Goal: Information Seeking & Learning: Learn about a topic

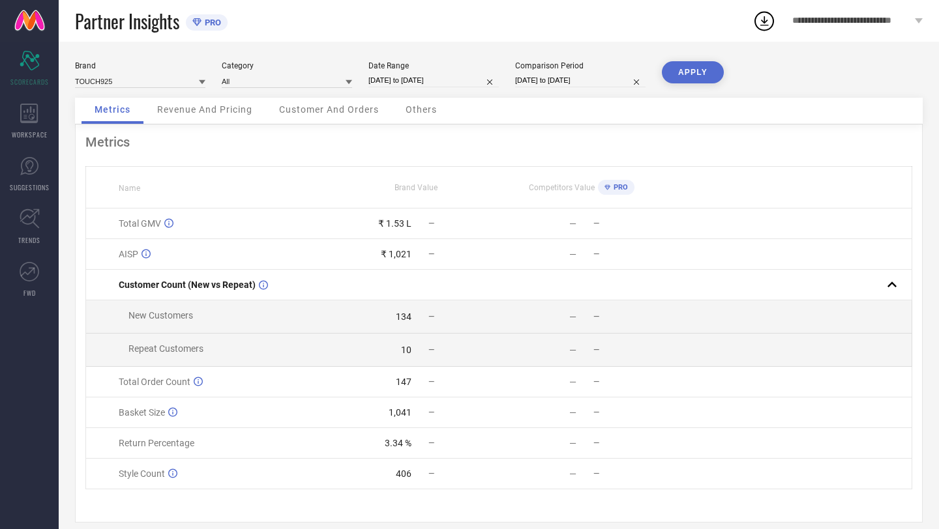
scroll to position [16, 0]
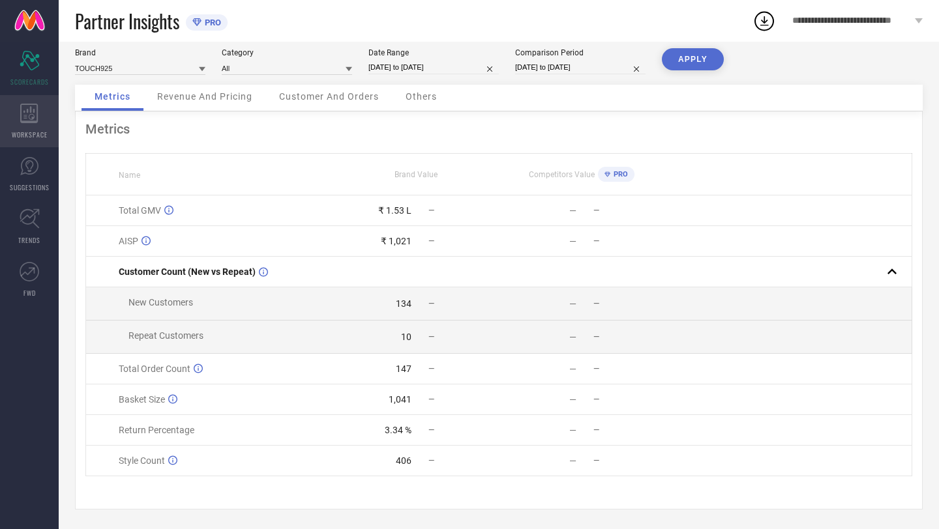
click at [29, 112] on icon at bounding box center [29, 114] width 18 height 20
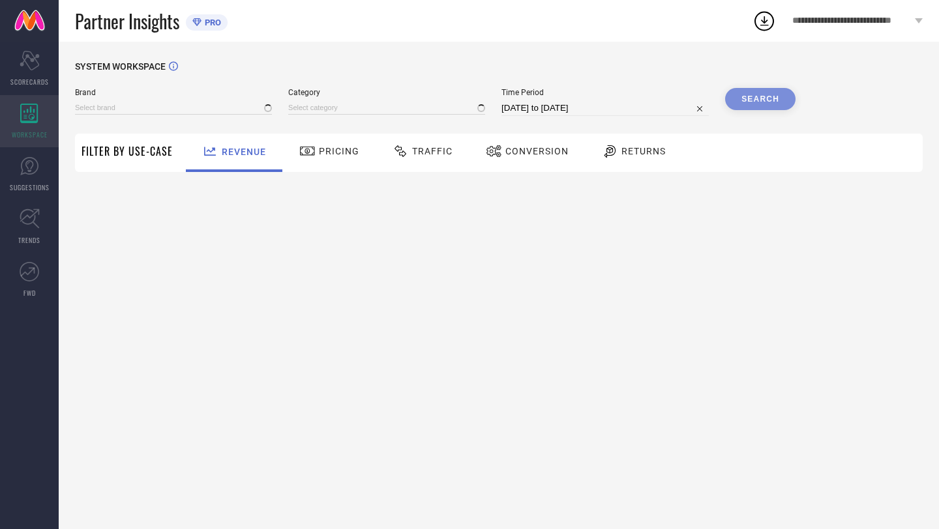
type input "TOUCH925"
type input "All"
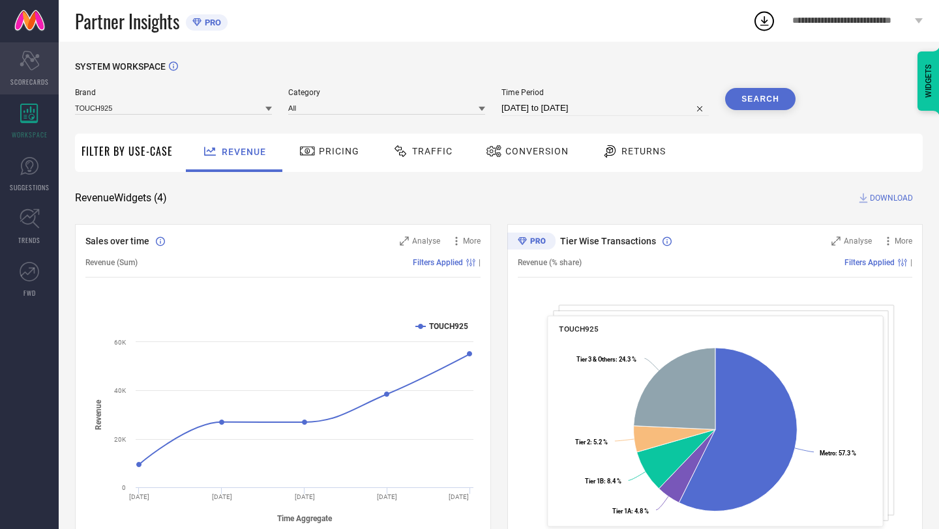
click at [37, 42] on div "Scorecard SCORECARDS" at bounding box center [29, 68] width 59 height 52
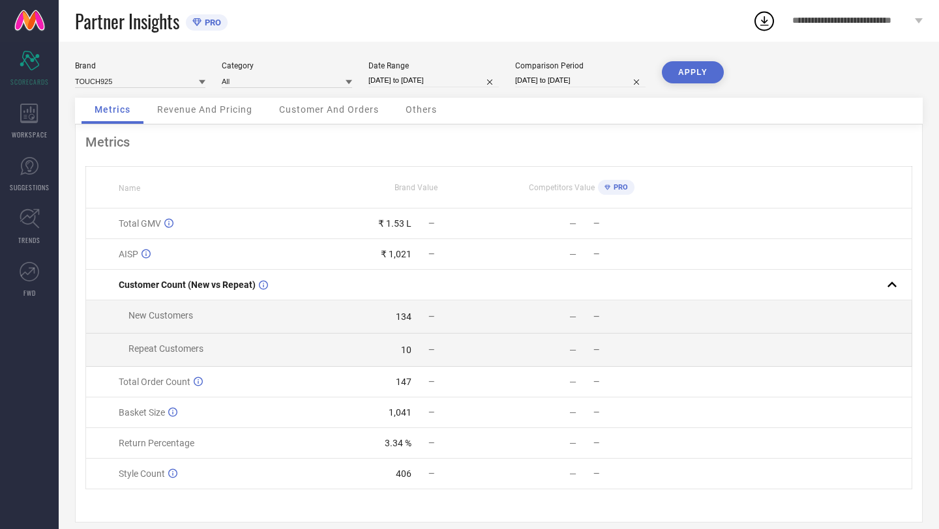
click at [163, 74] on div "TOUCH925" at bounding box center [140, 81] width 130 height 14
click at [163, 78] on input at bounding box center [140, 81] width 130 height 14
click at [209, 95] on div "Brand TOUCH925 Category All Date Range [DATE] to [DATE] Comparison Period [DATE…" at bounding box center [499, 79] width 848 height 37
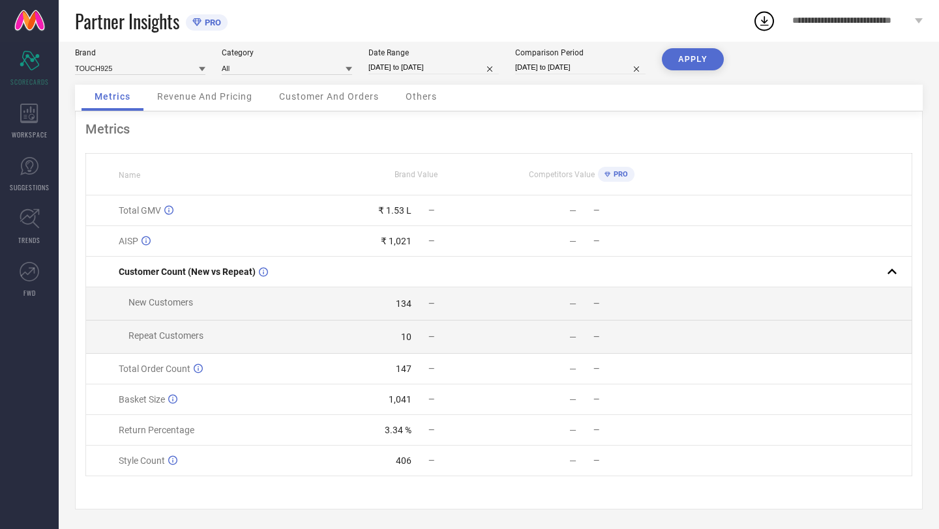
scroll to position [11, 0]
click at [240, 107] on div "Revenue And Pricing" at bounding box center [204, 100] width 121 height 26
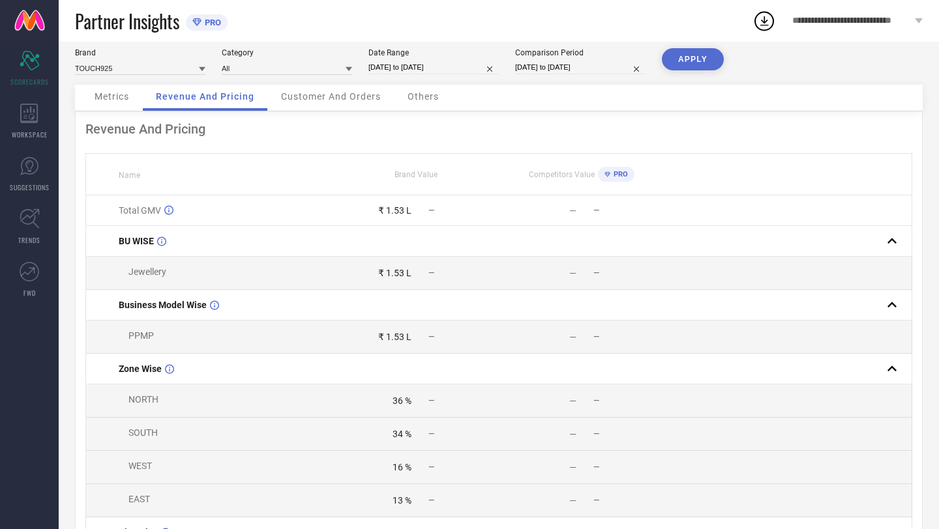
scroll to position [0, 0]
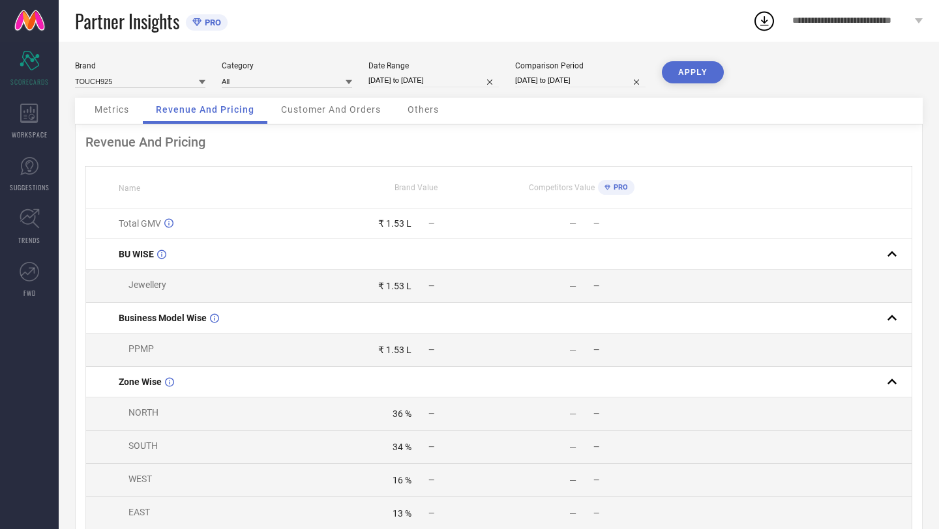
click at [346, 117] on div "Customer And Orders" at bounding box center [331, 111] width 126 height 26
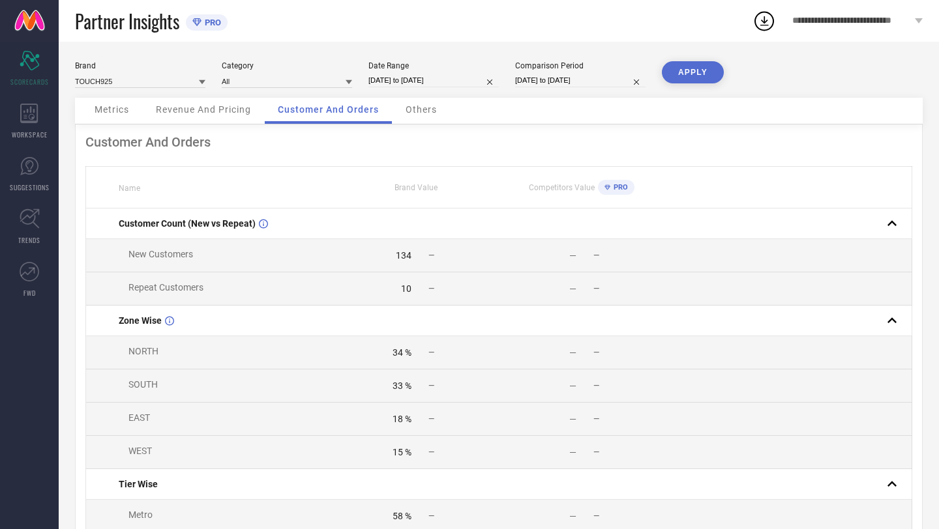
click at [432, 115] on div "Others" at bounding box center [421, 111] width 57 height 26
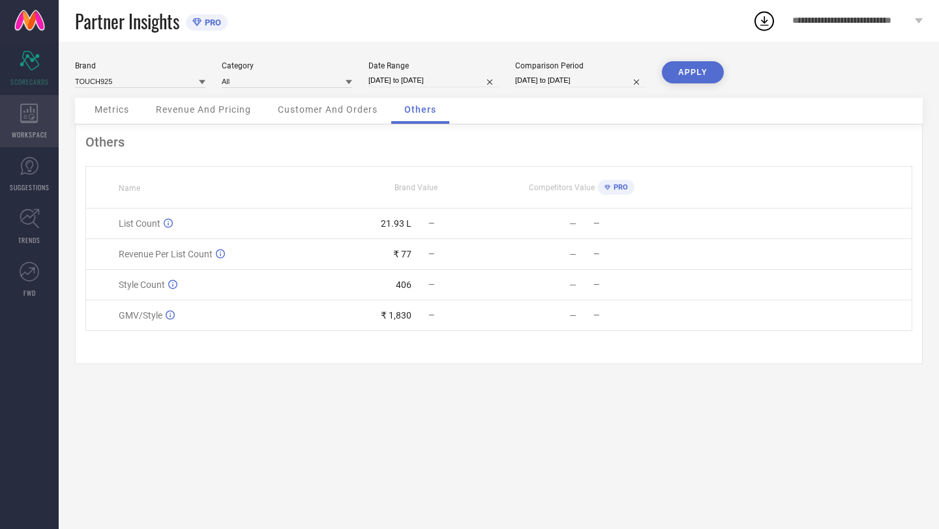
click at [30, 107] on icon at bounding box center [29, 114] width 18 height 20
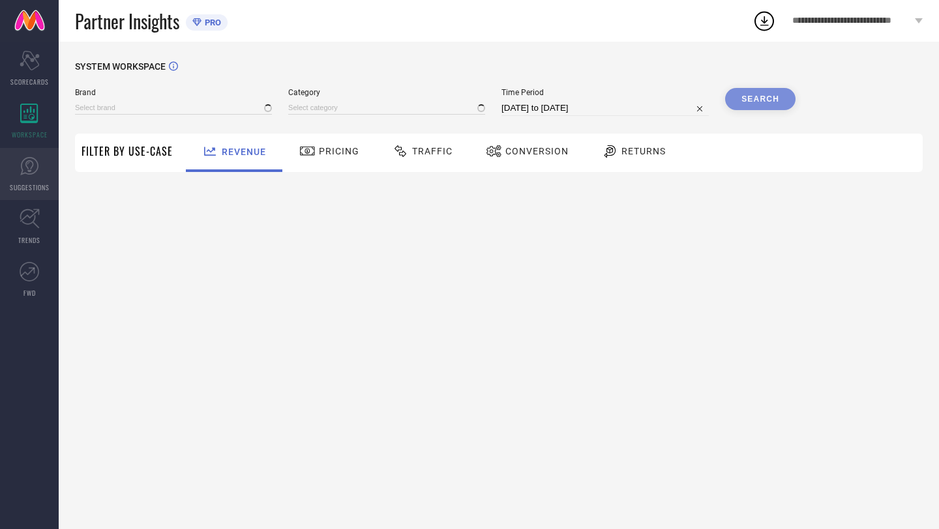
type input "TOUCH925"
type input "All"
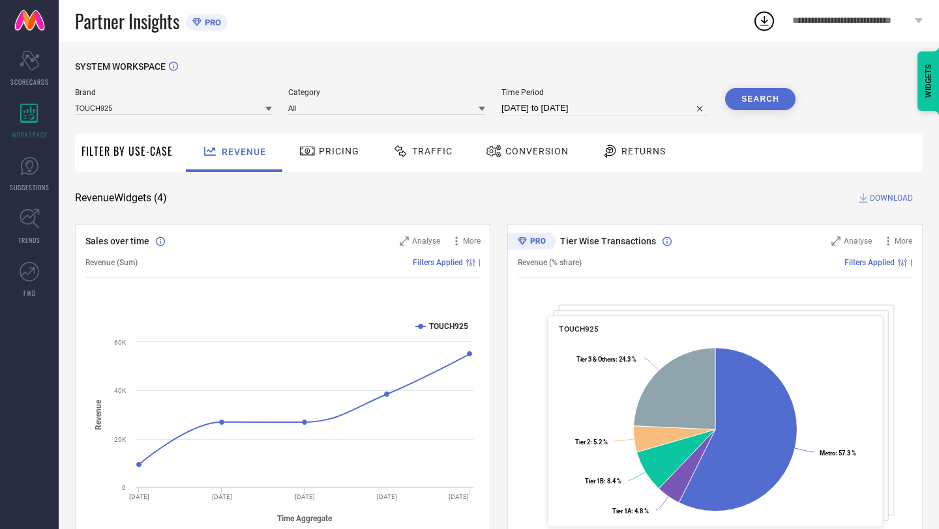
click at [575, 143] on div "Conversion" at bounding box center [526, 153] width 115 height 38
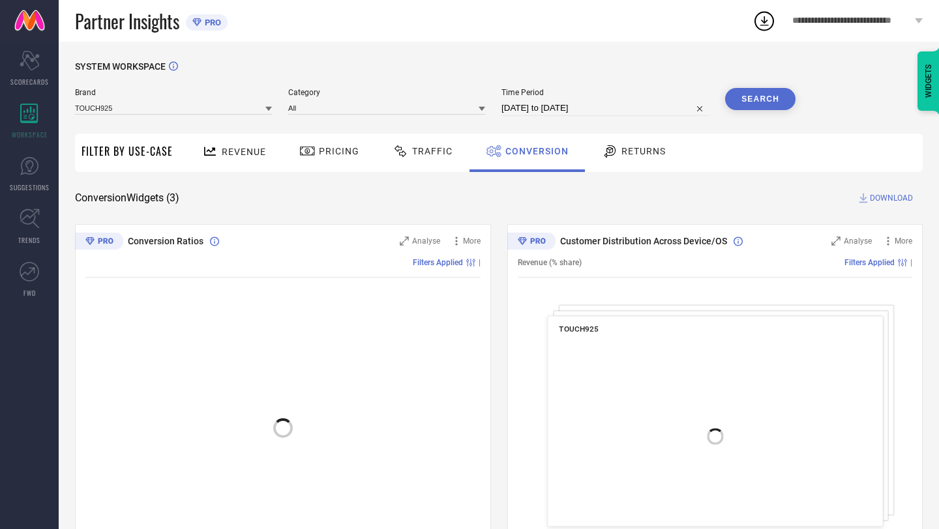
click at [408, 168] on div "Traffic" at bounding box center [422, 153] width 93 height 38
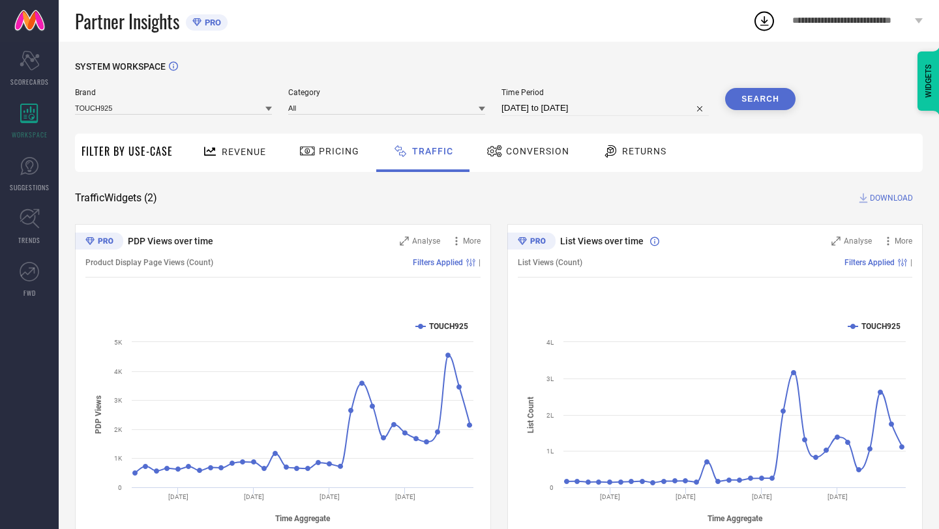
click at [840, 28] on div "**********" at bounding box center [857, 21] width 163 height 42
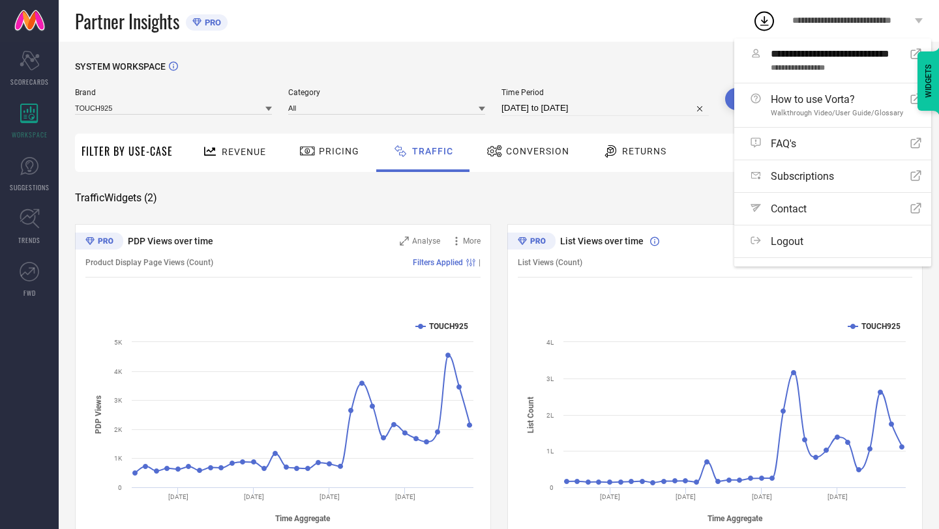
click at [840, 28] on div "**********" at bounding box center [857, 21] width 163 height 42
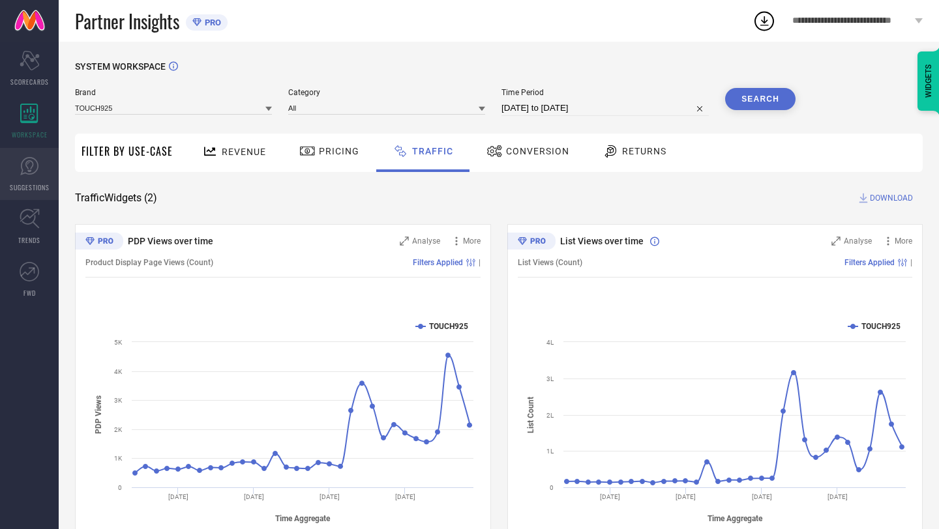
click at [11, 181] on link "SUGGESTIONS" at bounding box center [29, 174] width 59 height 52
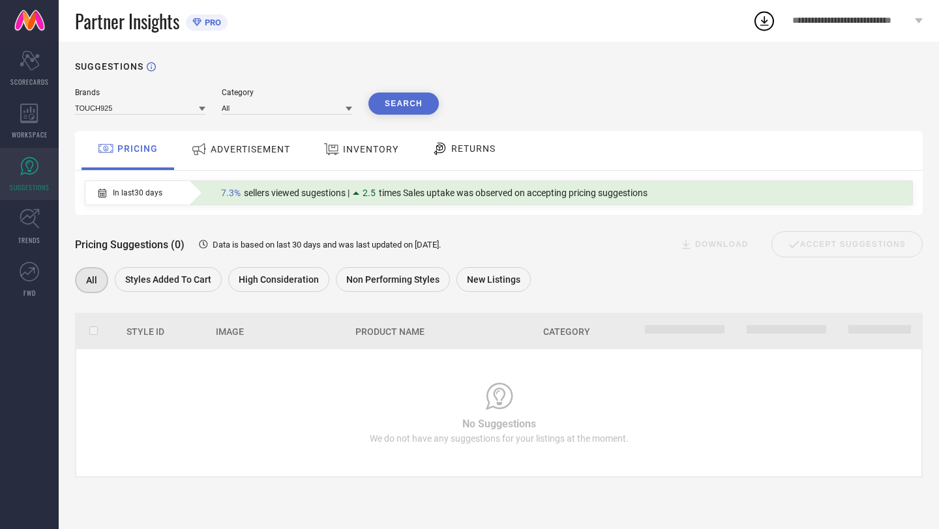
click at [275, 167] on div "ADVERTISEMENT" at bounding box center [241, 150] width 132 height 39
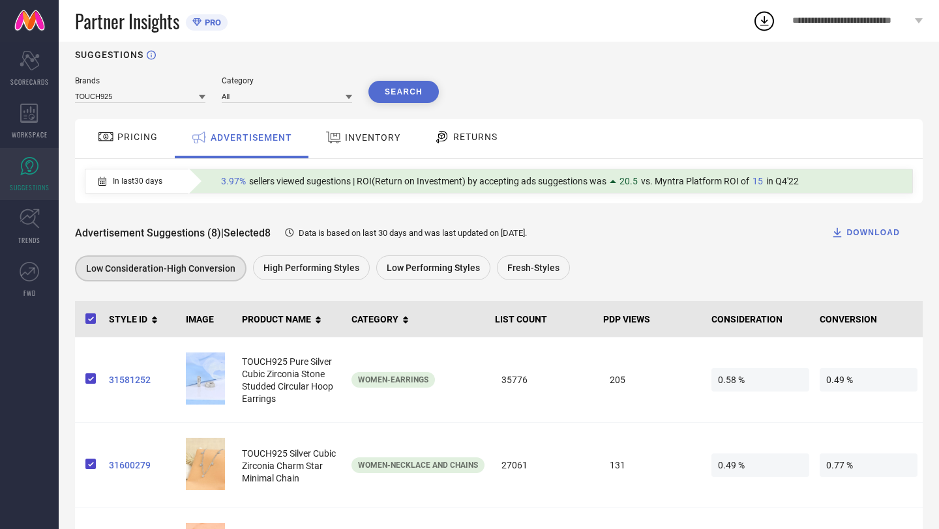
scroll to position [11, 0]
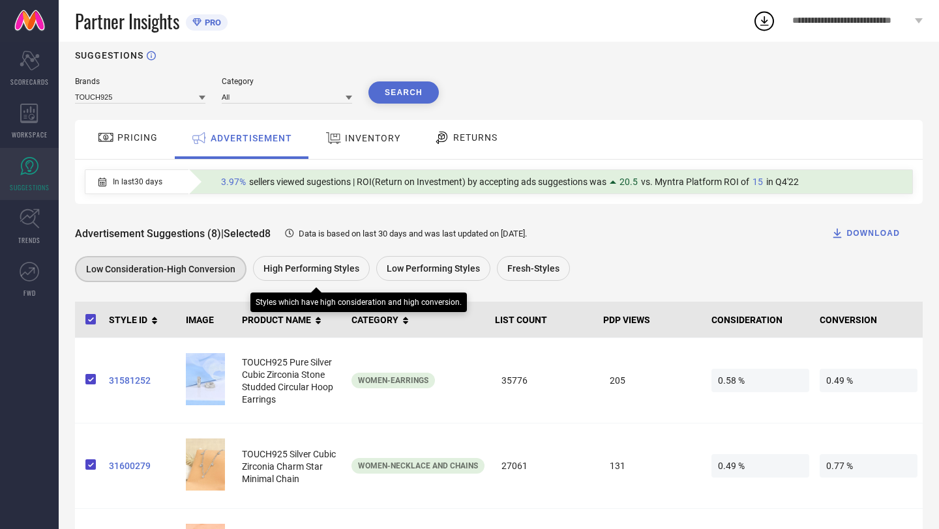
click at [328, 271] on span "High Performing Styles" at bounding box center [311, 268] width 96 height 10
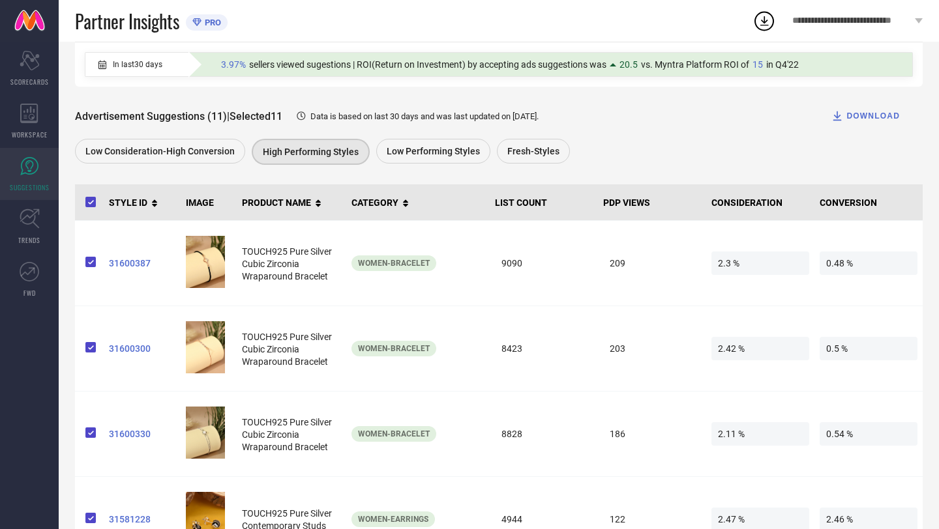
scroll to position [0, 0]
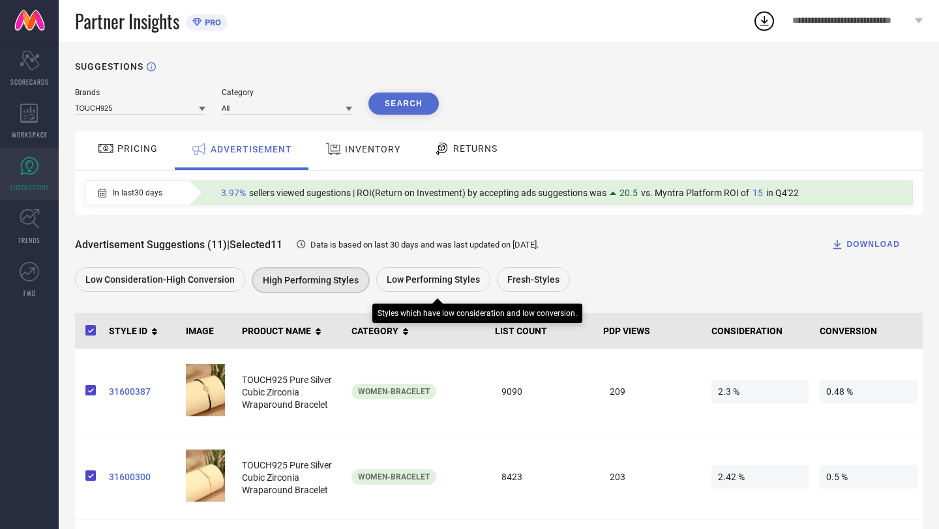
click at [404, 280] on span "Low Performing Styles" at bounding box center [433, 280] width 93 height 10
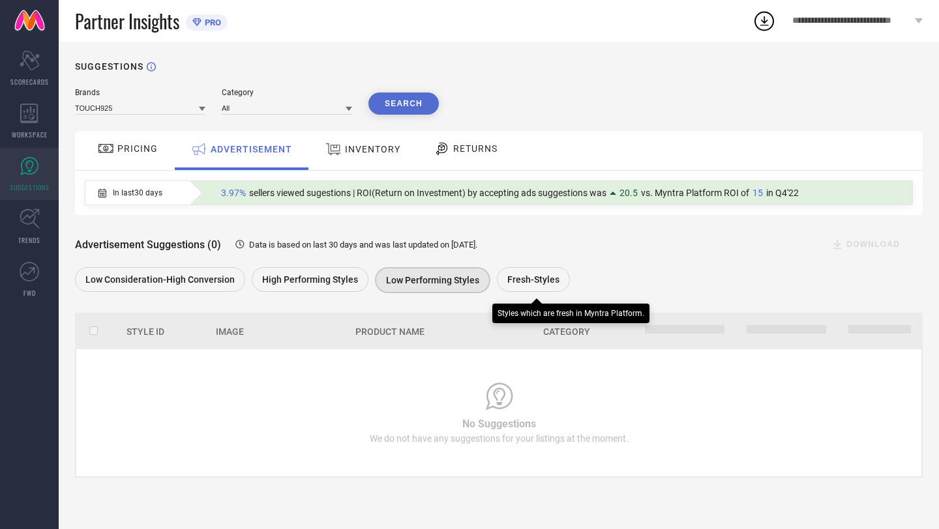
click at [546, 289] on div "Fresh-Styles" at bounding box center [533, 279] width 73 height 25
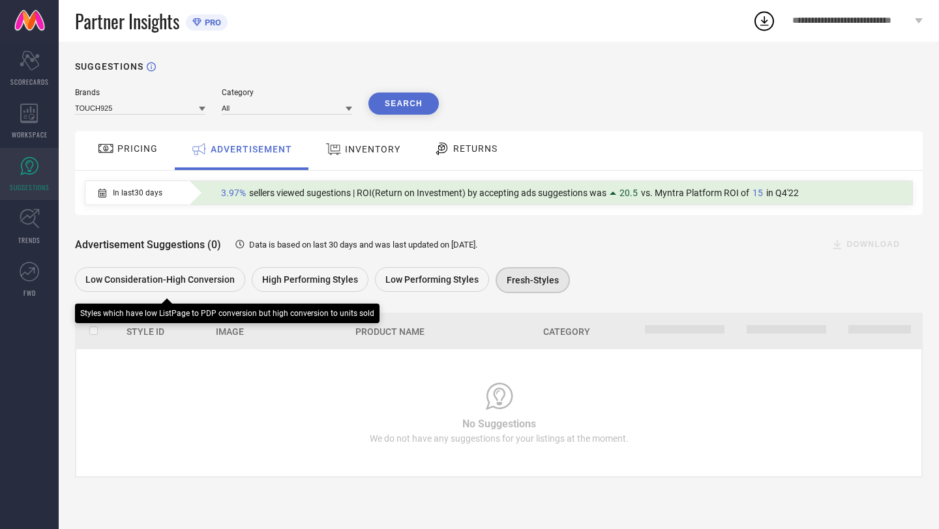
click at [239, 278] on div "Low Consideration-High Conversion" at bounding box center [160, 279] width 170 height 25
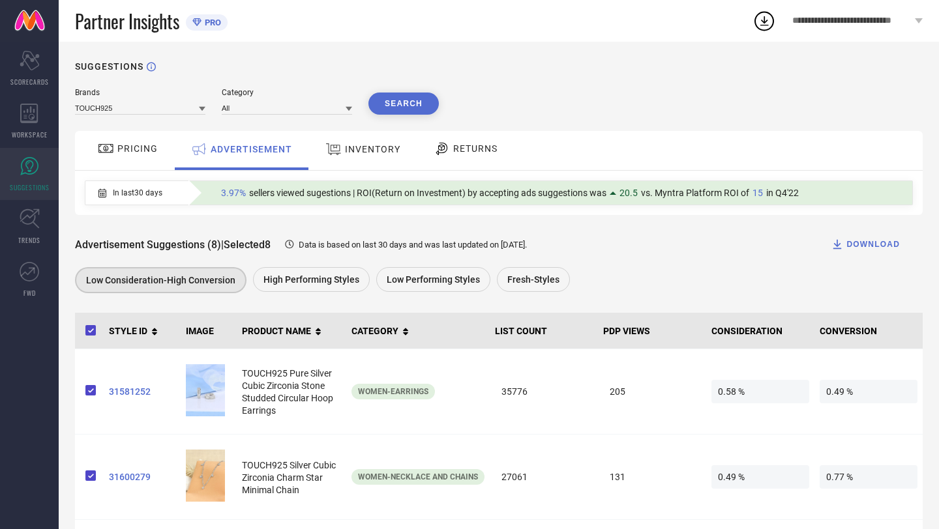
click at [340, 140] on div "INVENTORY" at bounding box center [363, 149] width 82 height 23
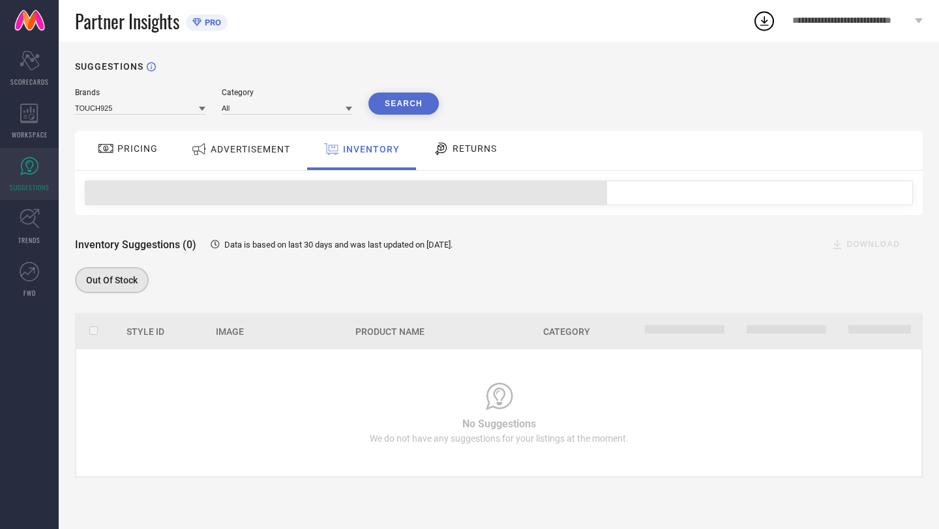
click at [439, 140] on div "RETURNS" at bounding box center [465, 149] width 70 height 22
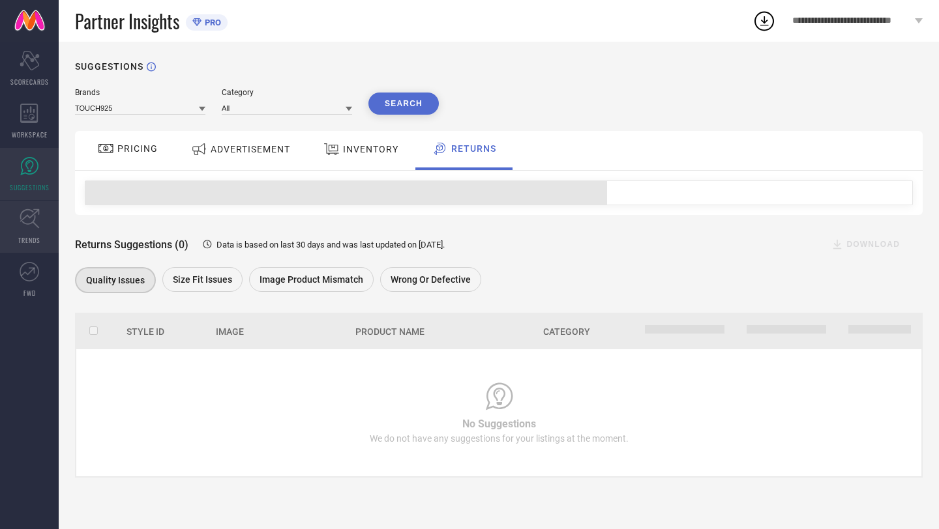
click at [37, 227] on icon at bounding box center [30, 219] width 20 height 20
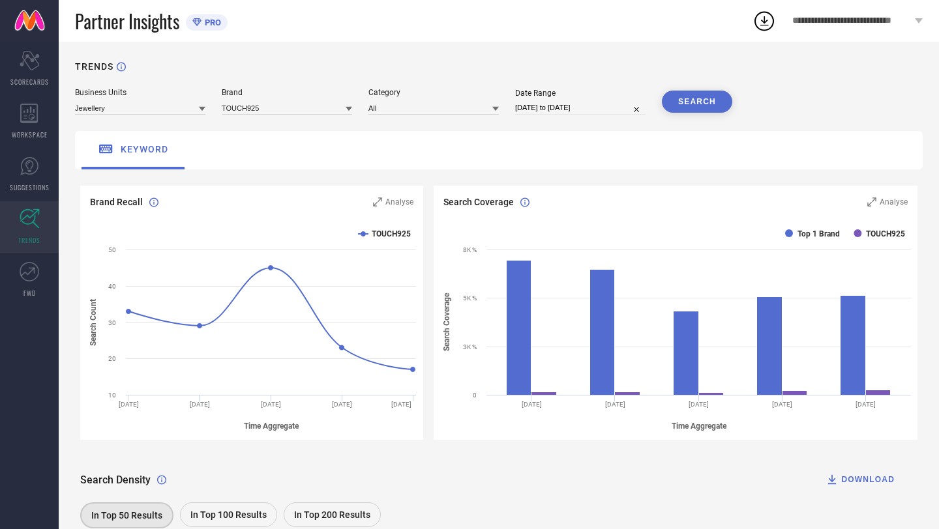
click at [824, 20] on span "**********" at bounding box center [851, 21] width 119 height 11
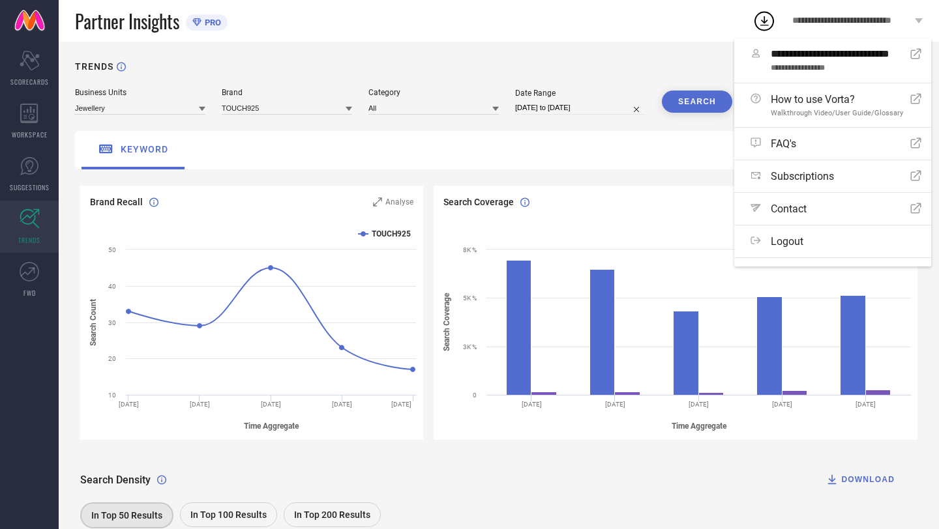
click at [824, 20] on span "**********" at bounding box center [851, 21] width 119 height 11
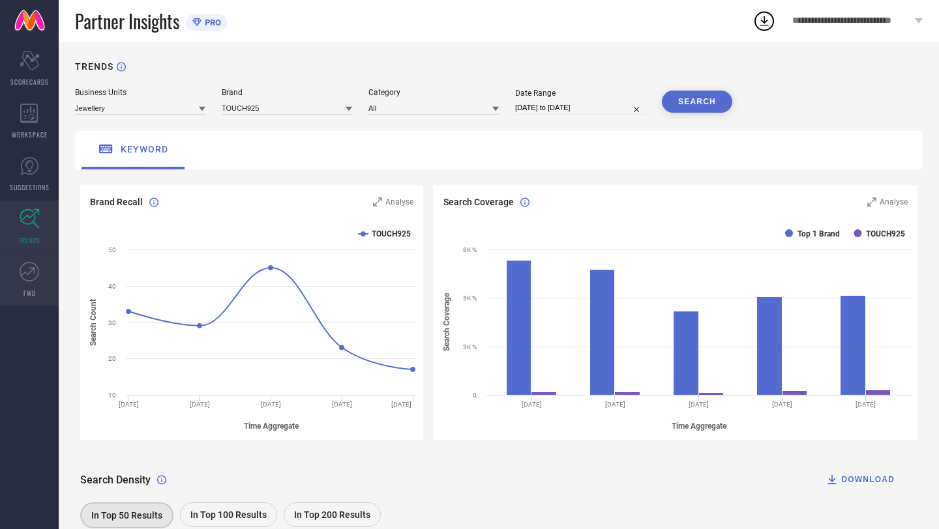
click at [24, 275] on icon at bounding box center [30, 272] width 20 height 20
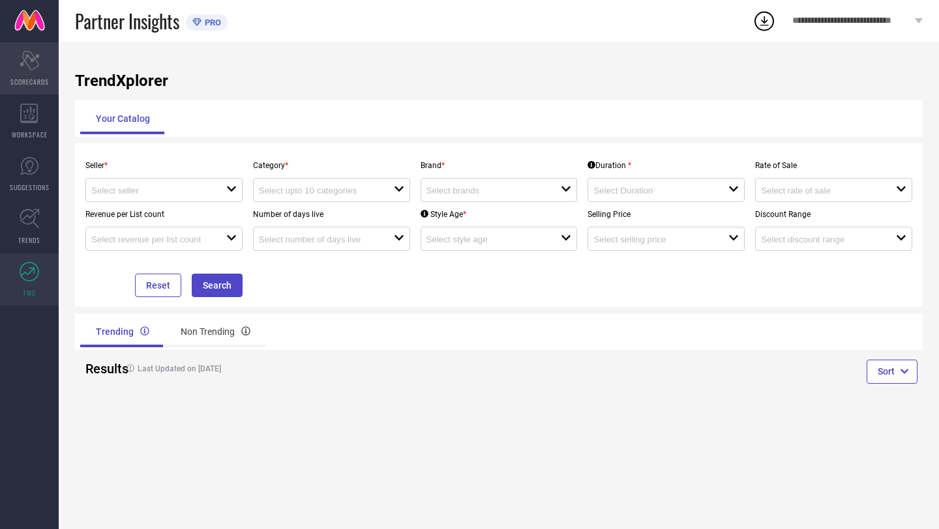
click at [44, 87] on div "Scorecard SCORECARDS" at bounding box center [29, 68] width 59 height 52
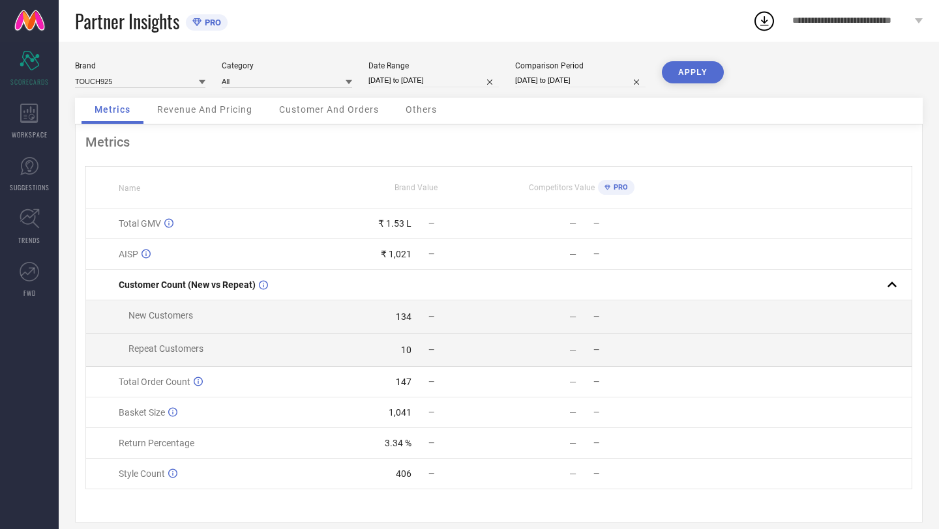
click at [413, 113] on span "Others" at bounding box center [421, 109] width 31 height 10
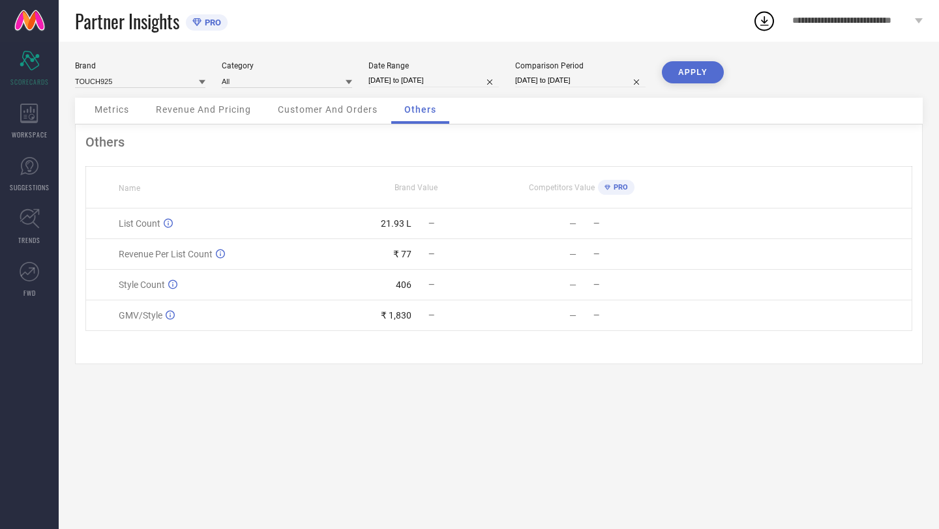
click at [382, 109] on div "Customer And Orders" at bounding box center [328, 111] width 126 height 26
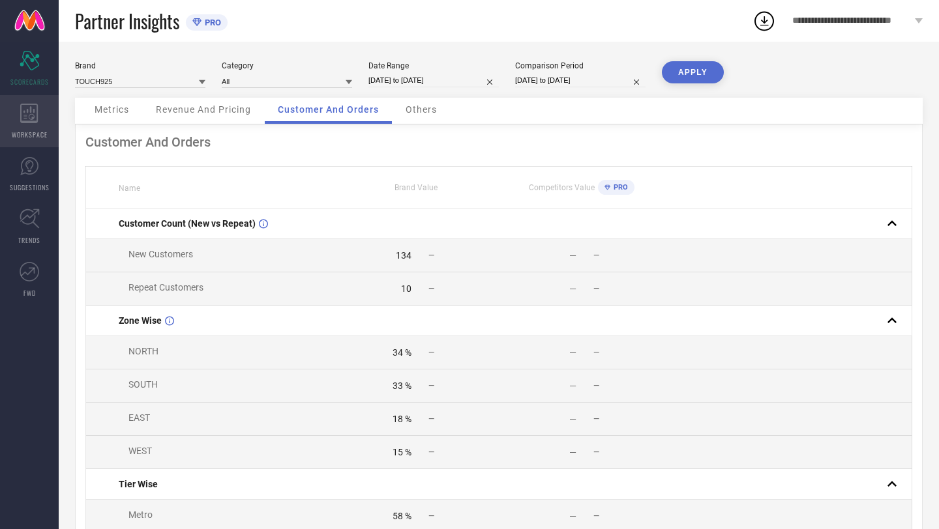
click at [20, 125] on div "WORKSPACE" at bounding box center [29, 121] width 59 height 52
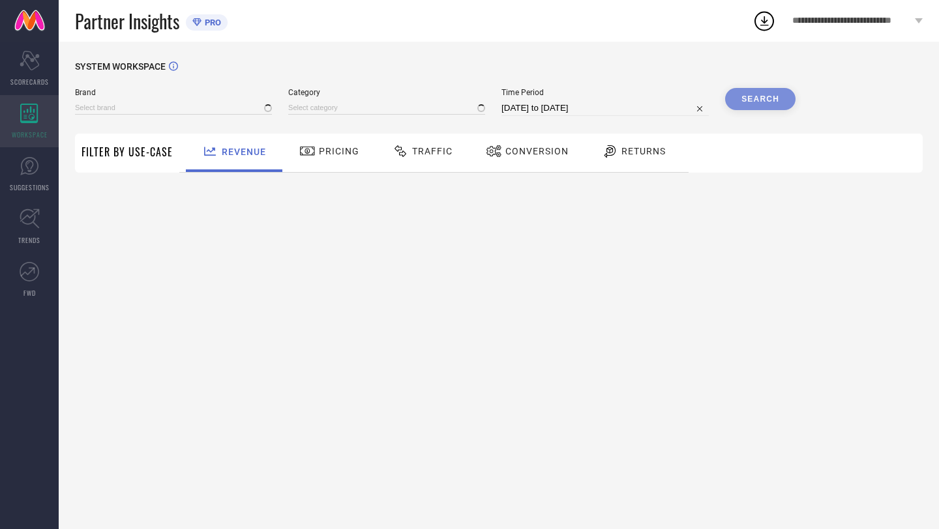
type input "TOUCH925"
type input "All"
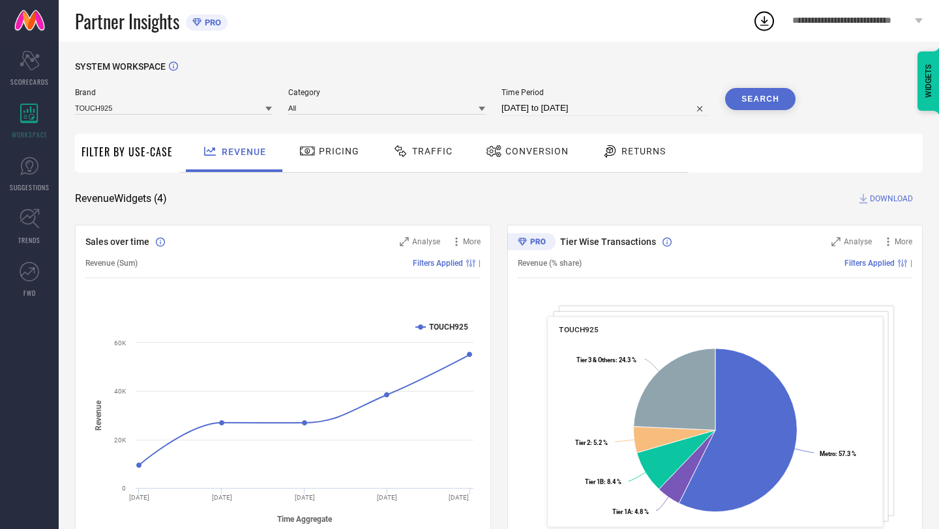
click at [325, 158] on div "Pricing" at bounding box center [329, 151] width 67 height 22
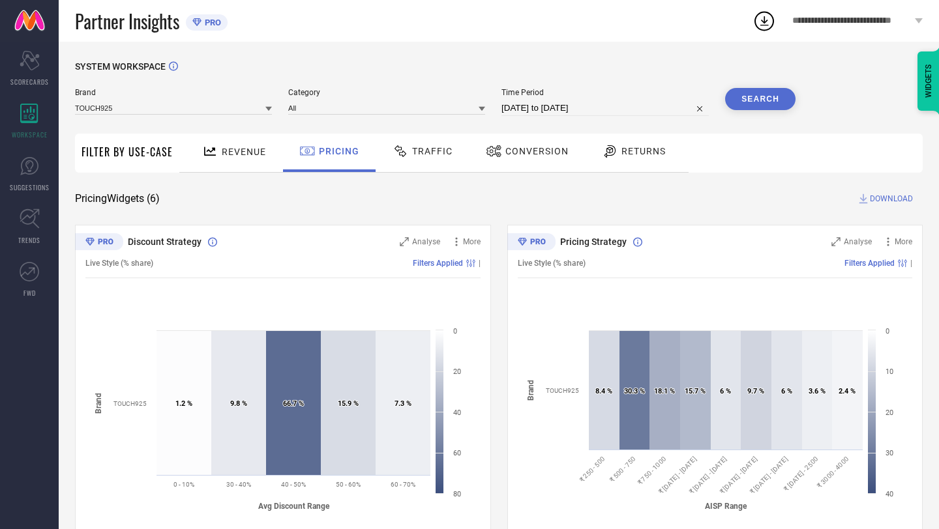
click at [526, 167] on div "Conversion" at bounding box center [526, 153] width 115 height 38
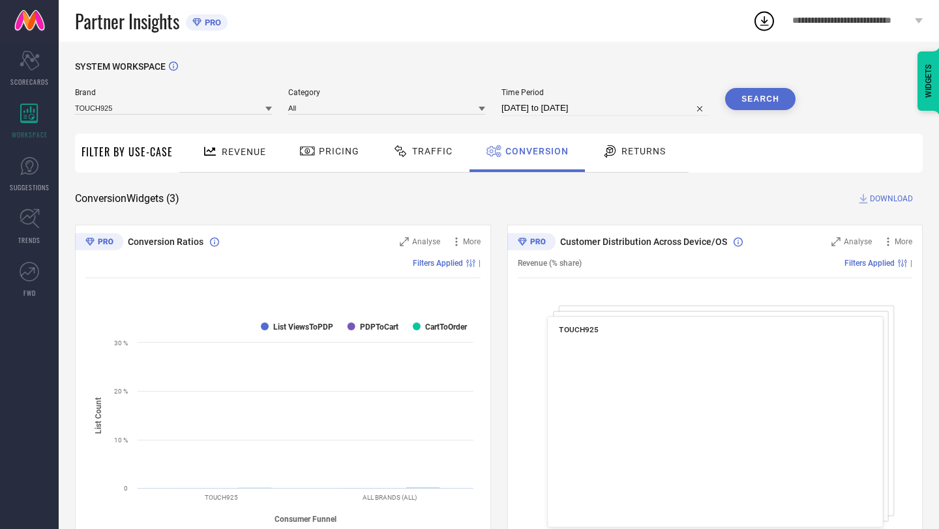
click at [616, 158] on div at bounding box center [612, 151] width 20 height 16
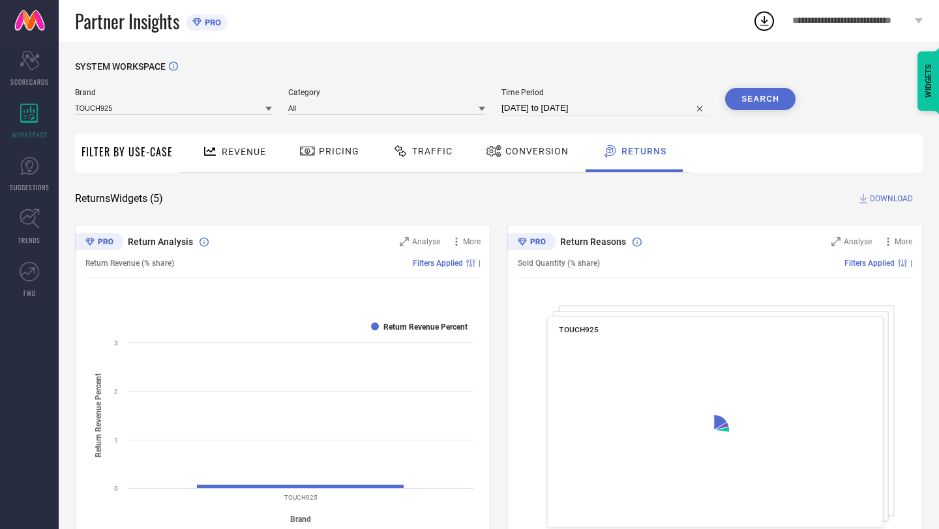
click at [560, 149] on span "Conversion" at bounding box center [536, 151] width 63 height 10
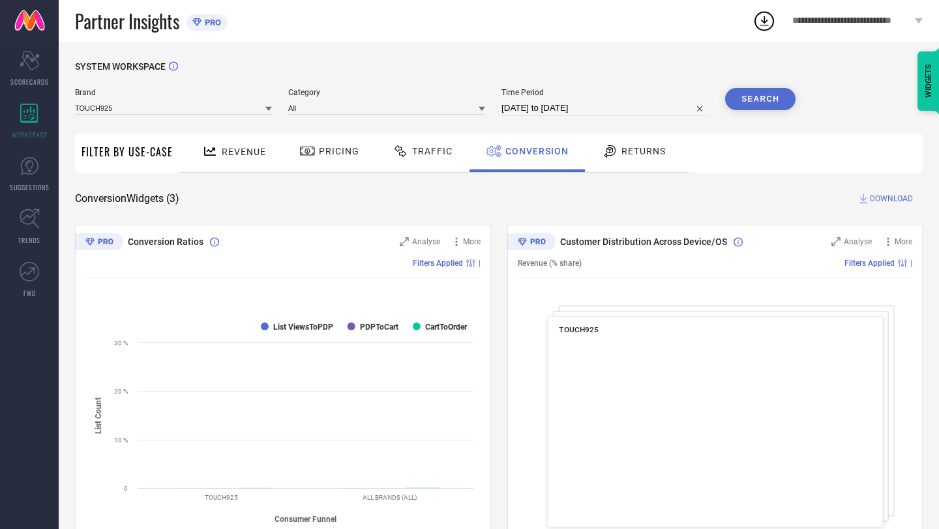
click at [610, 160] on div "Returns" at bounding box center [634, 151] width 70 height 22
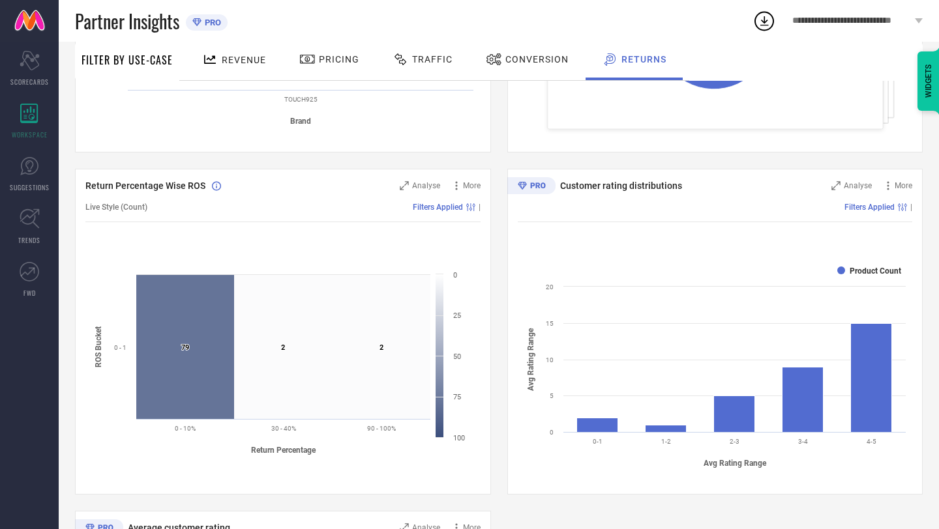
scroll to position [388, 0]
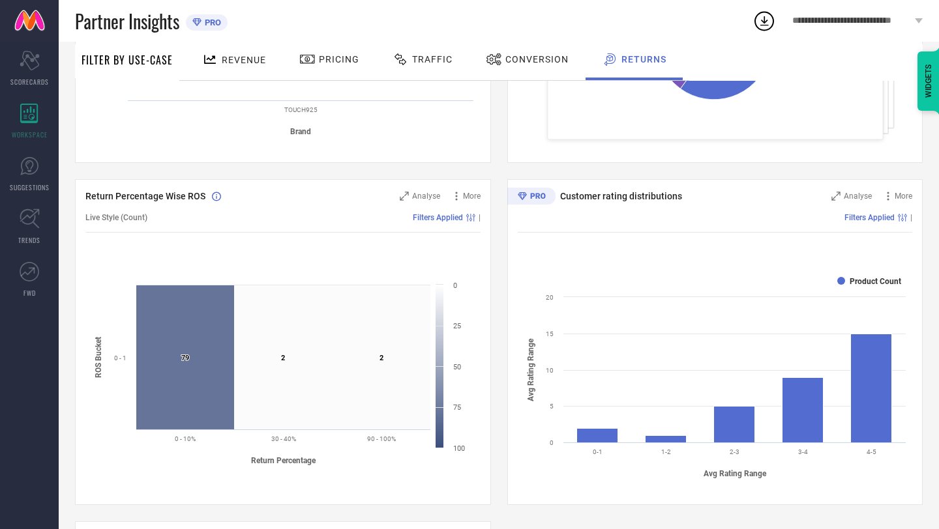
click at [524, 56] on span "Conversion" at bounding box center [536, 59] width 63 height 10
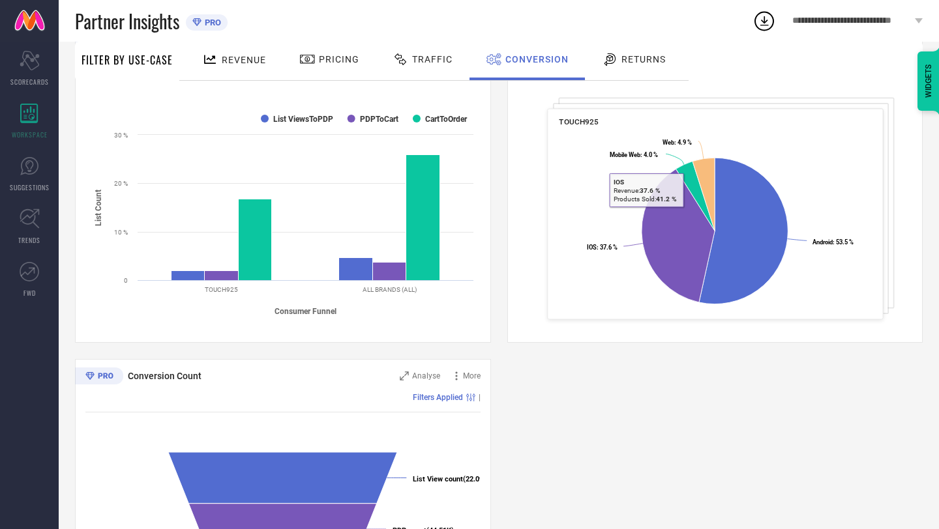
scroll to position [383, 0]
